Goal: Check status

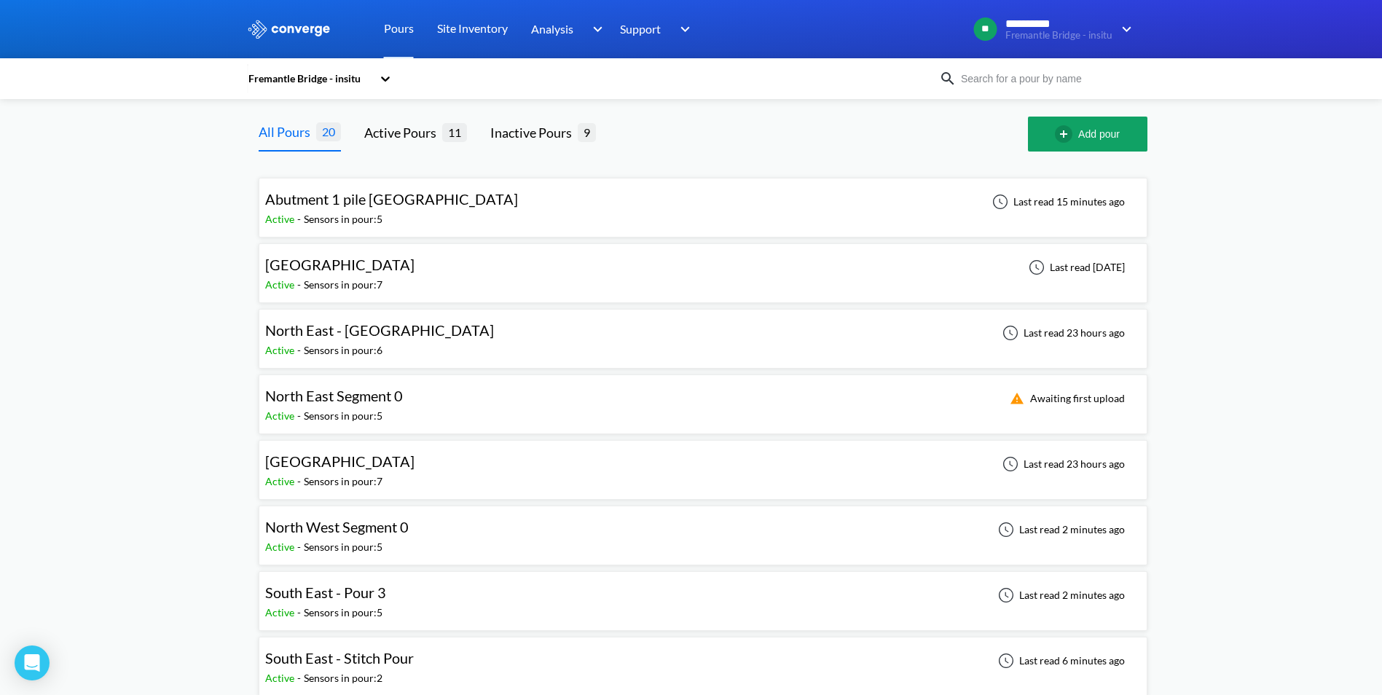
click at [439, 525] on div "North West Segment 0 Active - Sensors in pour: 5 Last read 2 minutes ago" at bounding box center [703, 535] width 876 height 47
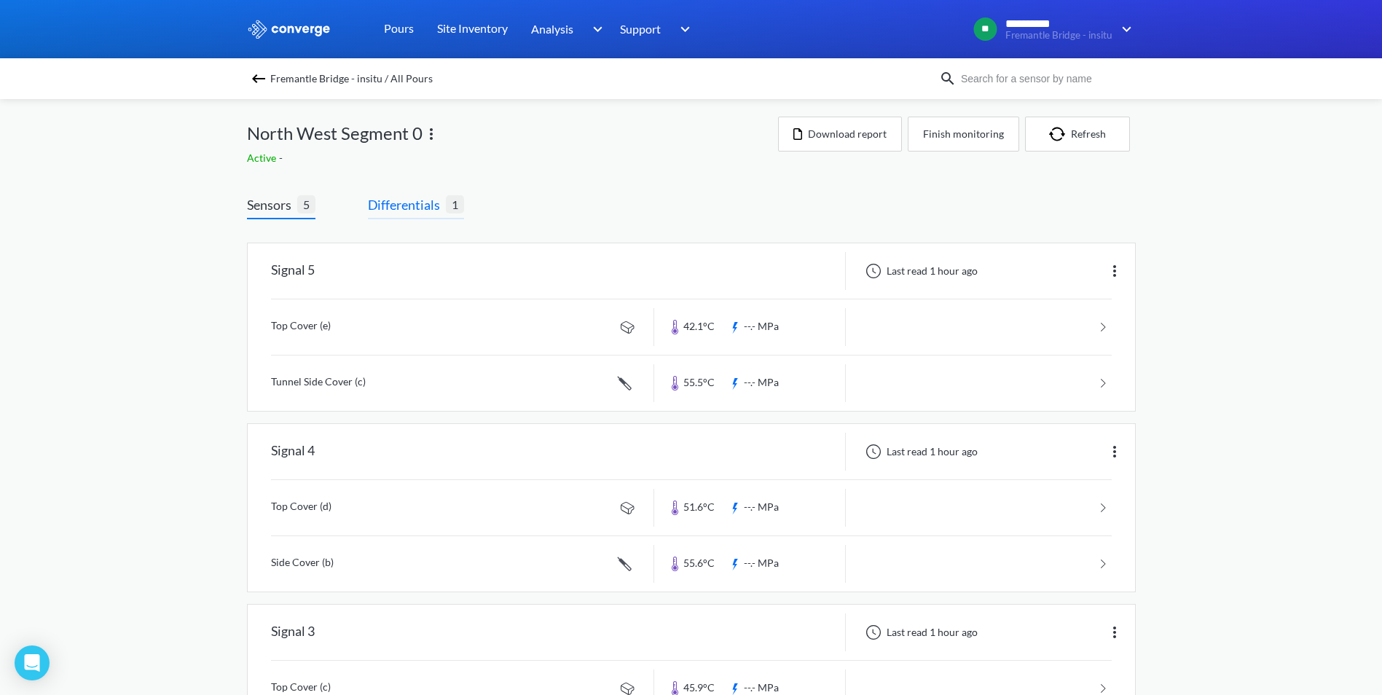
click at [436, 216] on span "Differentials 1" at bounding box center [416, 207] width 96 height 25
click at [416, 207] on span "Differentials" at bounding box center [407, 205] width 78 height 20
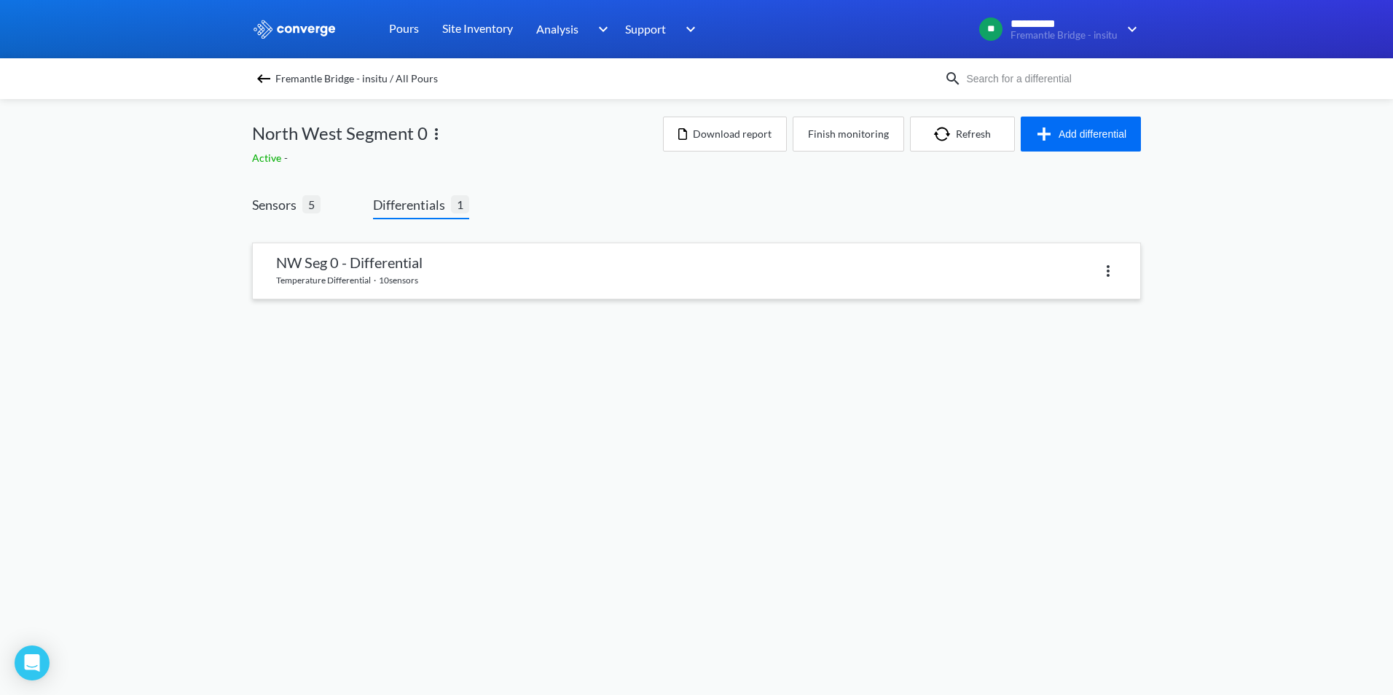
click at [418, 278] on link at bounding box center [697, 270] width 888 height 55
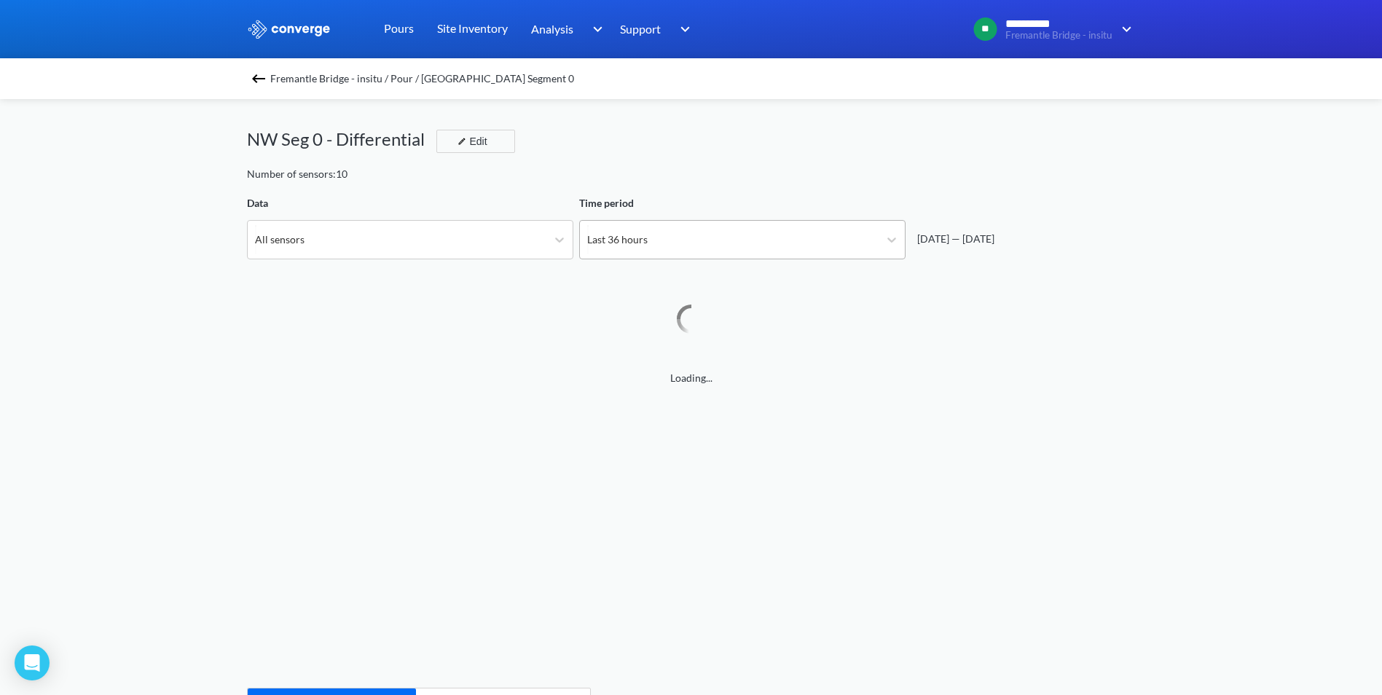
click at [756, 243] on div "Last 36 hours" at bounding box center [729, 240] width 299 height 38
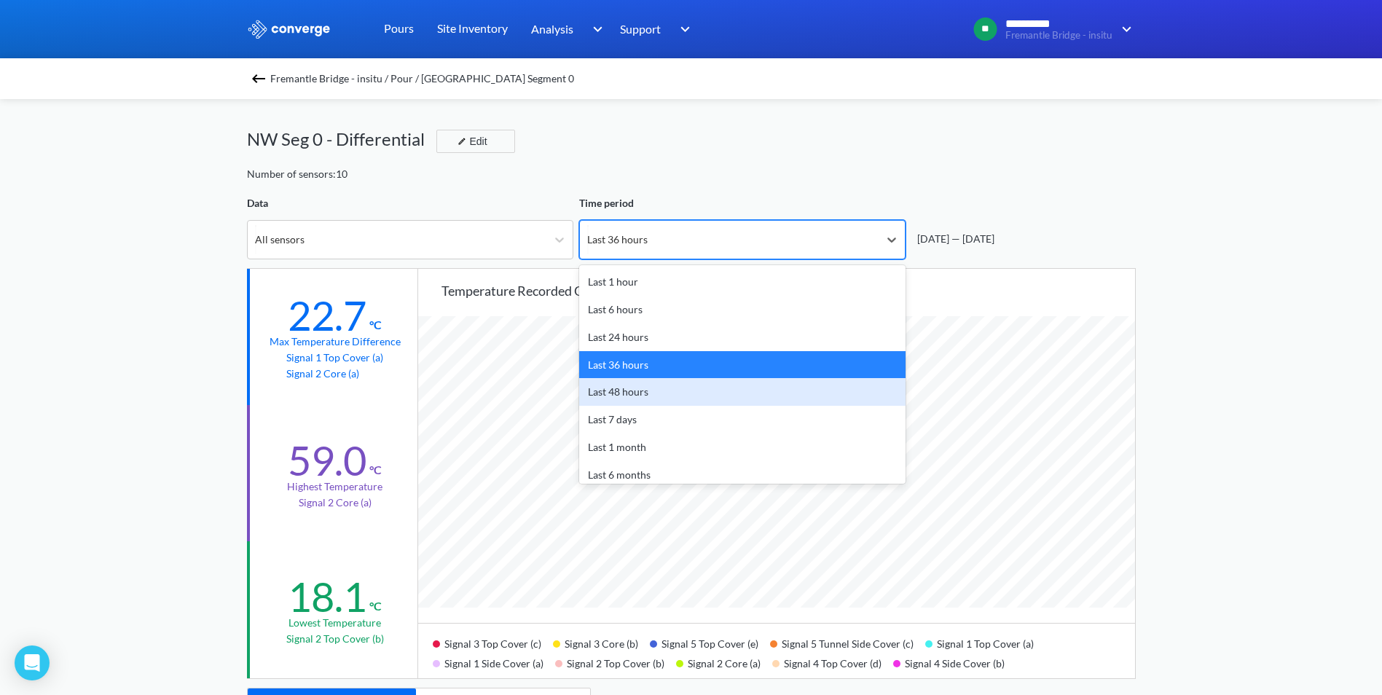
scroll to position [1221, 1382]
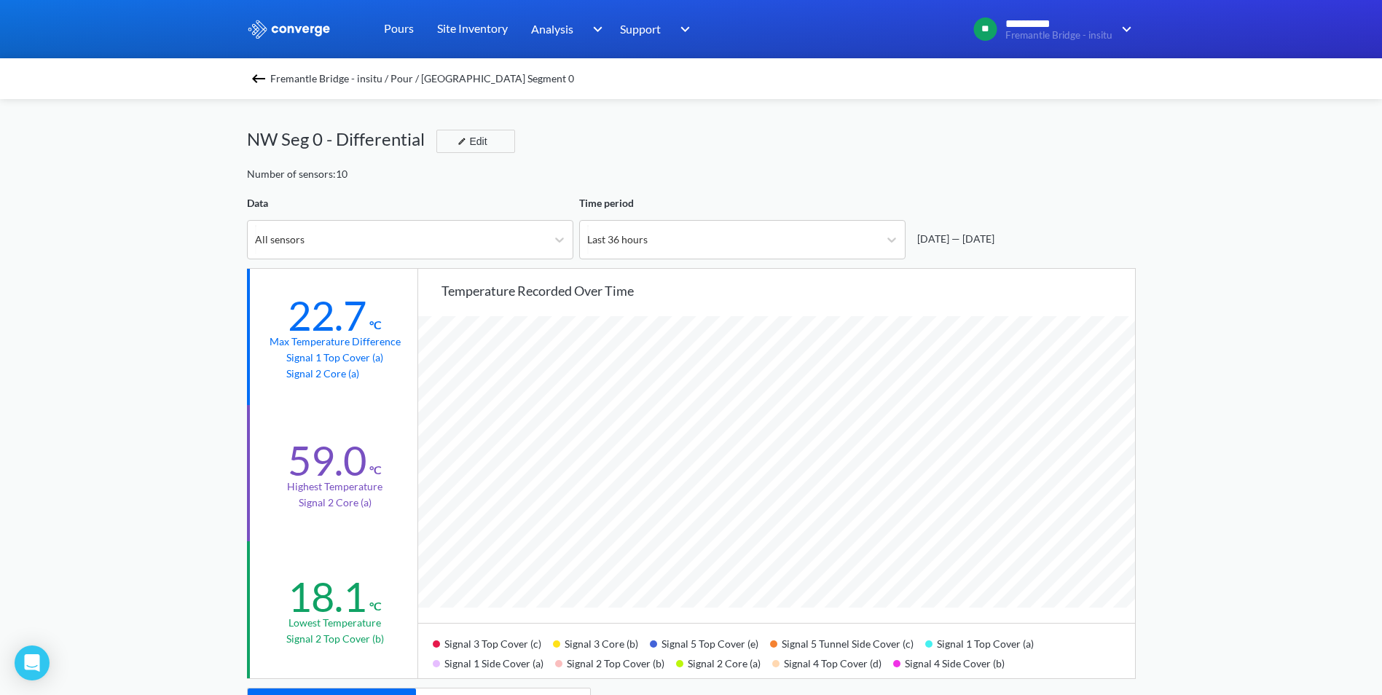
click at [93, 419] on div "**********" at bounding box center [691, 610] width 1382 height 1221
